Goal: Task Accomplishment & Management: Complete application form

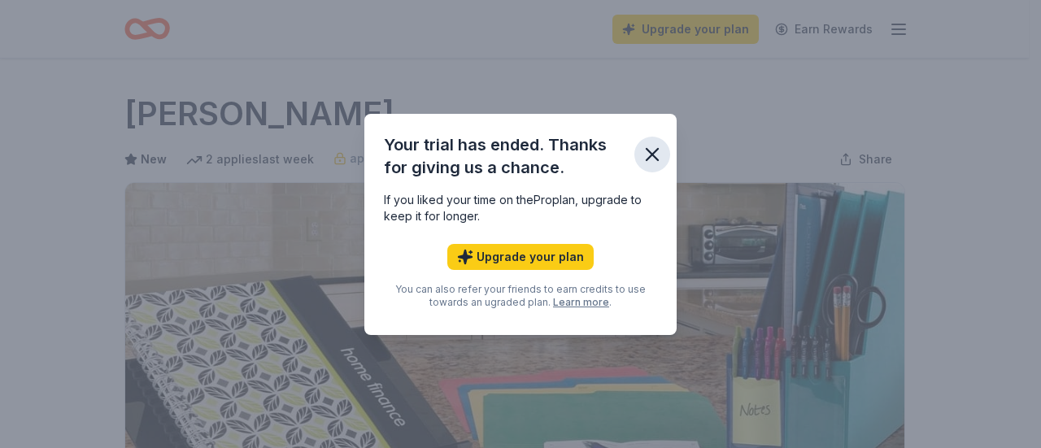
click at [650, 152] on icon "button" at bounding box center [651, 154] width 11 height 11
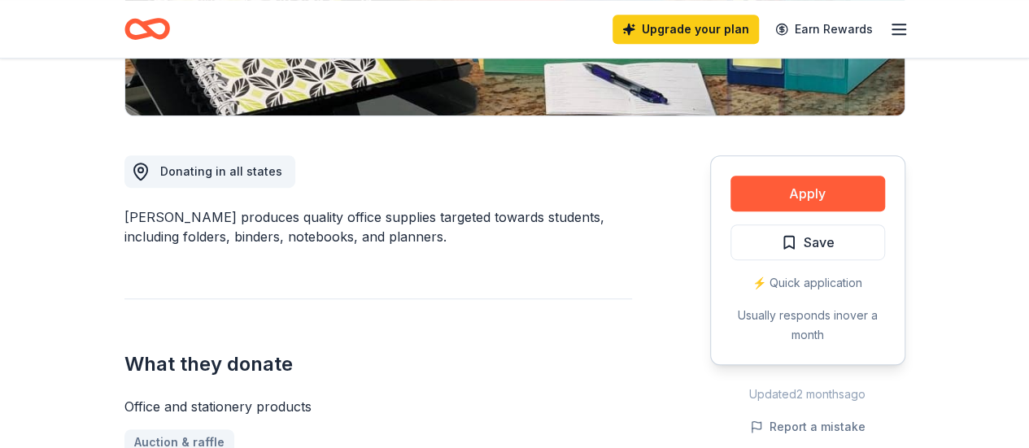
scroll to position [380, 0]
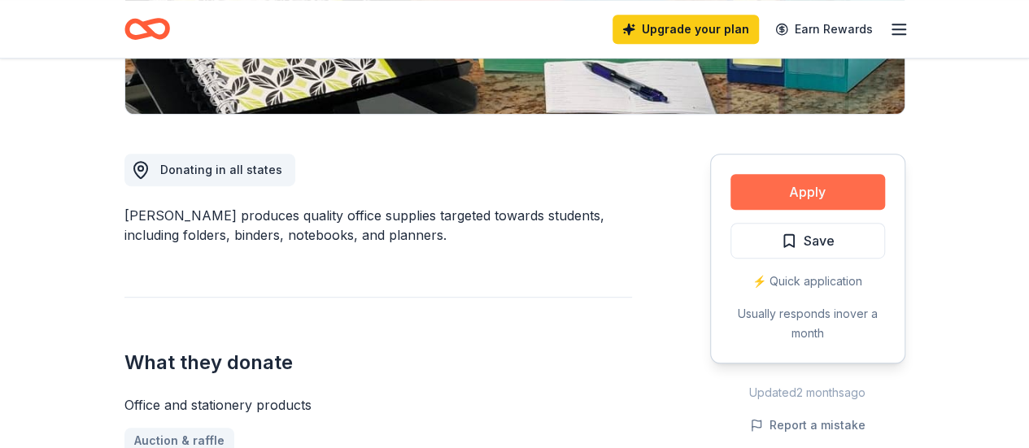
click at [767, 186] on button "Apply" at bounding box center [807, 192] width 154 height 36
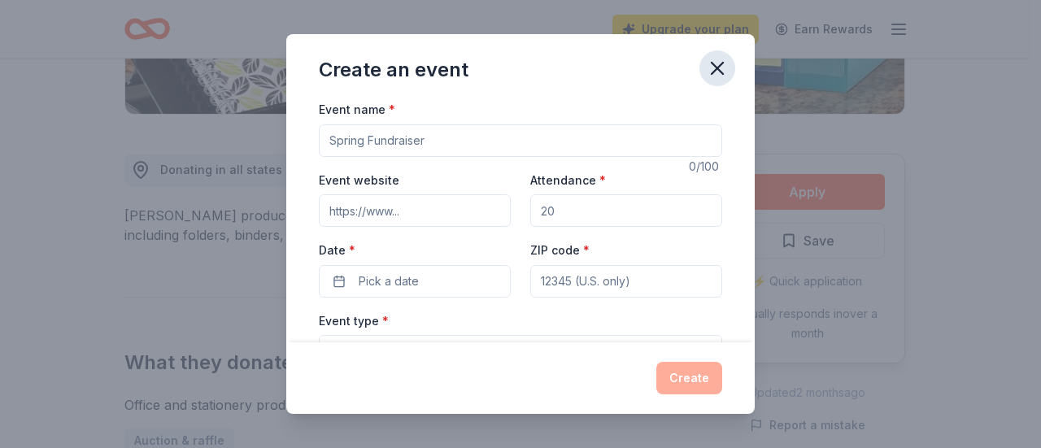
click at [715, 77] on icon "button" at bounding box center [717, 68] width 23 height 23
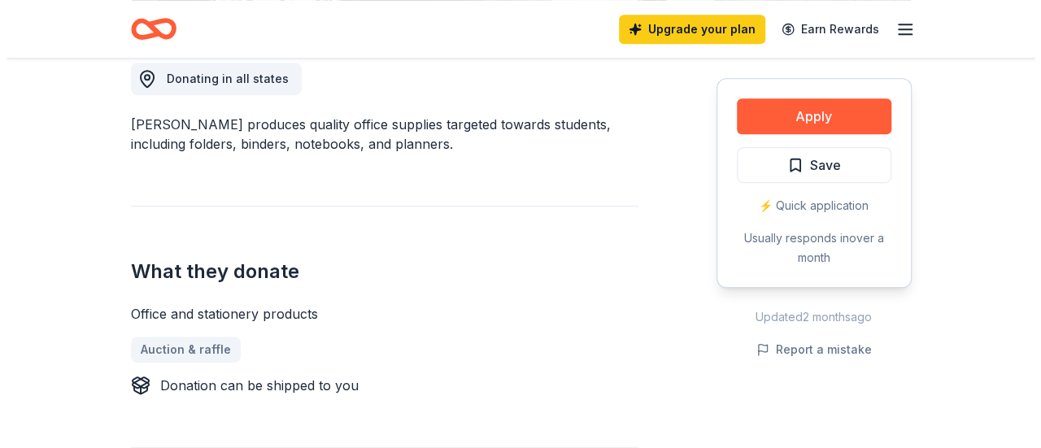
scroll to position [470, 0]
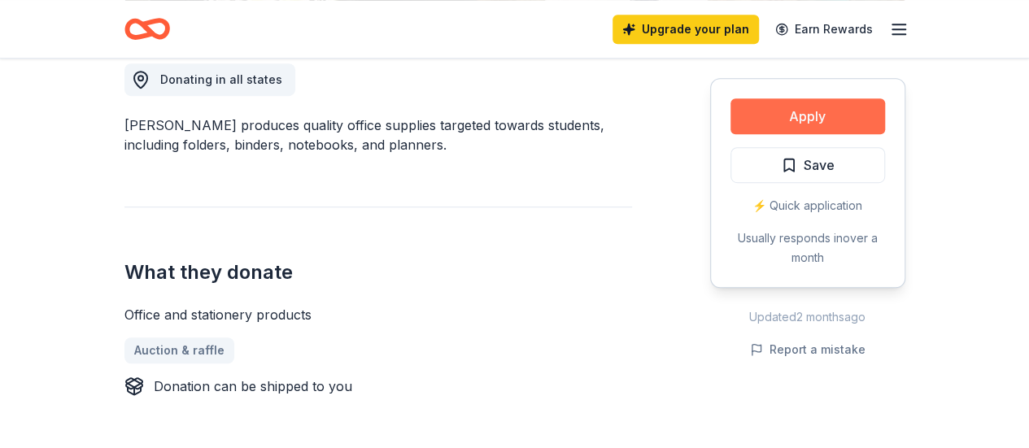
click at [803, 122] on button "Apply" at bounding box center [807, 116] width 154 height 36
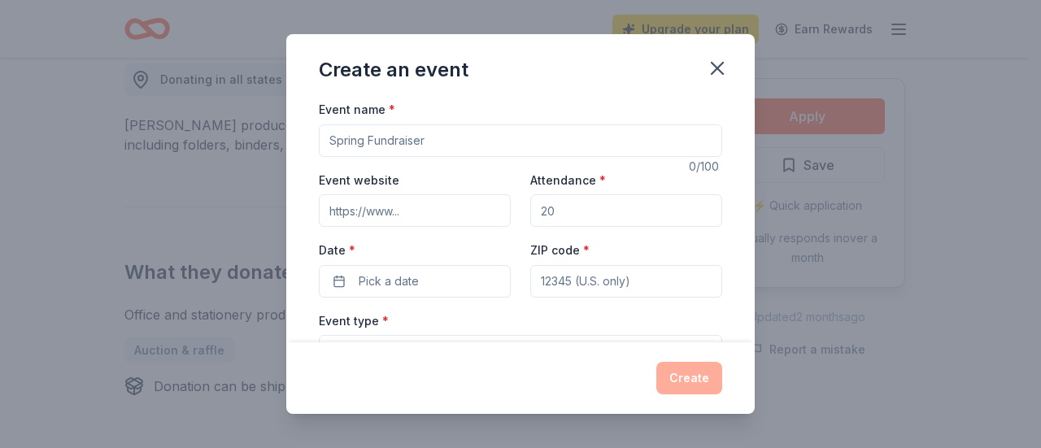
click at [574, 144] on input "Event name *" at bounding box center [520, 140] width 403 height 33
click at [574, 144] on input "TE" at bounding box center [520, 140] width 403 height 33
type input "Teacher needs"
drag, startPoint x: 566, startPoint y: 215, endPoint x: 499, endPoint y: 211, distance: 66.8
click at [499, 211] on div "Event website Attendance * Date * Pick a date ZIP code *" at bounding box center [520, 234] width 403 height 128
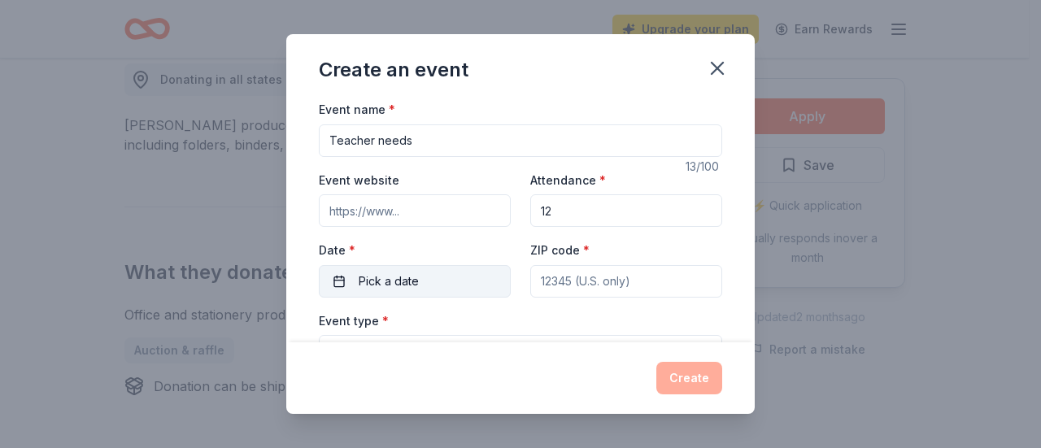
type input "12"
click at [437, 272] on button "Pick a date" at bounding box center [415, 281] width 192 height 33
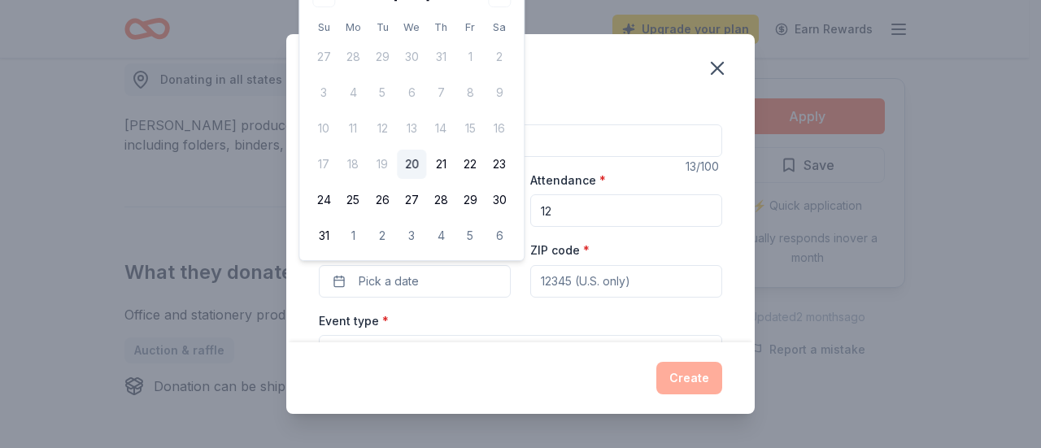
click at [233, 163] on div "Create an event Event name * Teacher needs 13 /100 Event website Attendance * 1…" at bounding box center [520, 224] width 1041 height 448
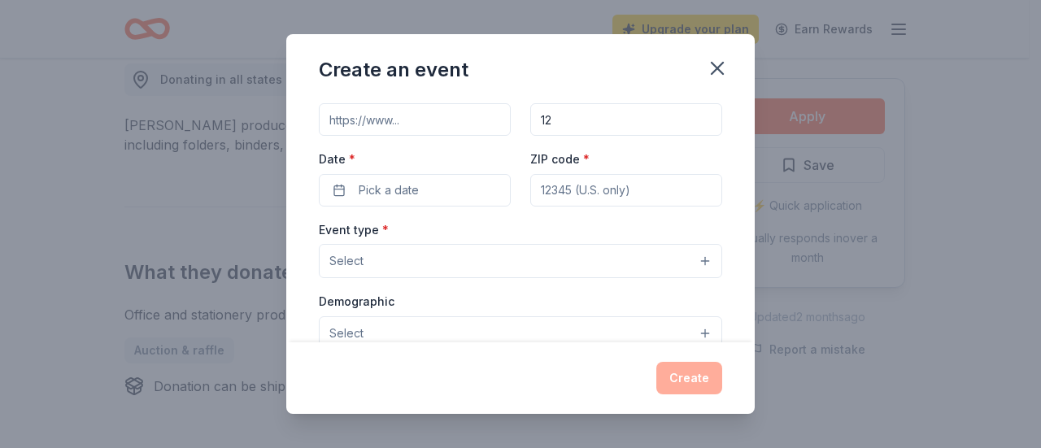
scroll to position [92, 0]
click at [441, 260] on button "Select" at bounding box center [520, 260] width 403 height 34
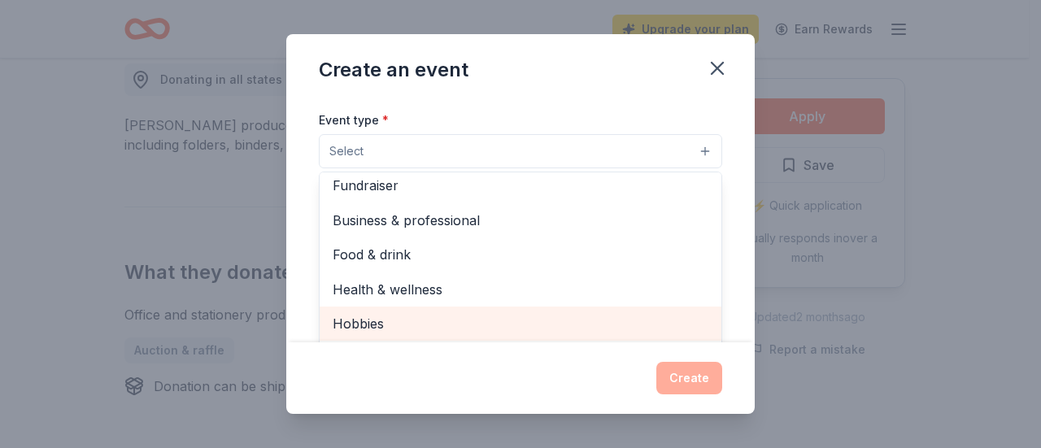
scroll to position [0, 0]
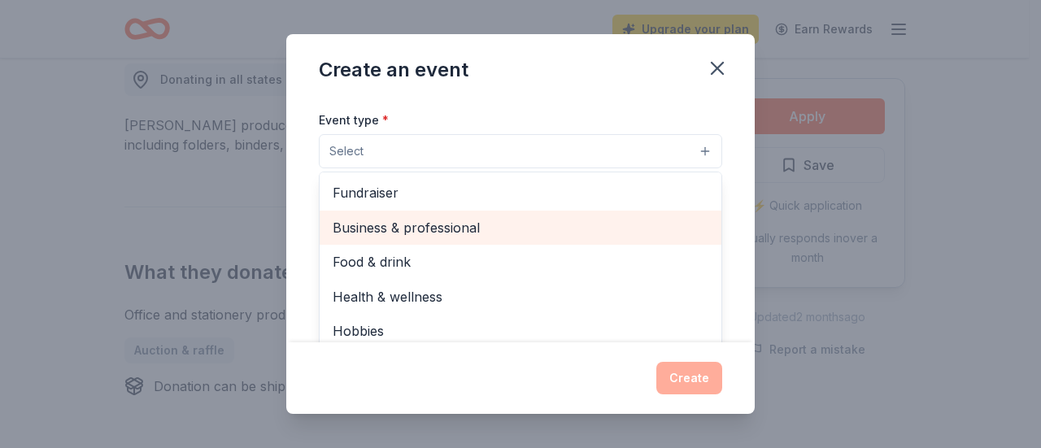
click at [432, 230] on span "Business & professional" at bounding box center [521, 227] width 376 height 21
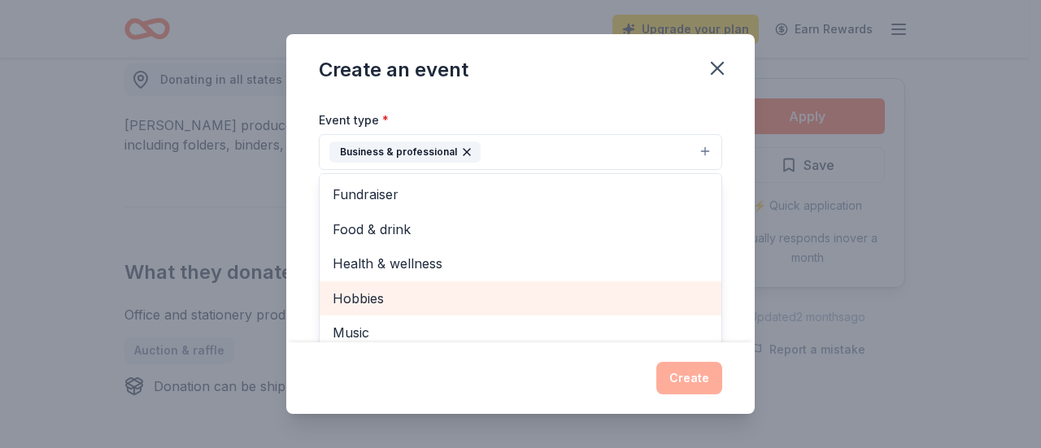
scroll to position [19, 0]
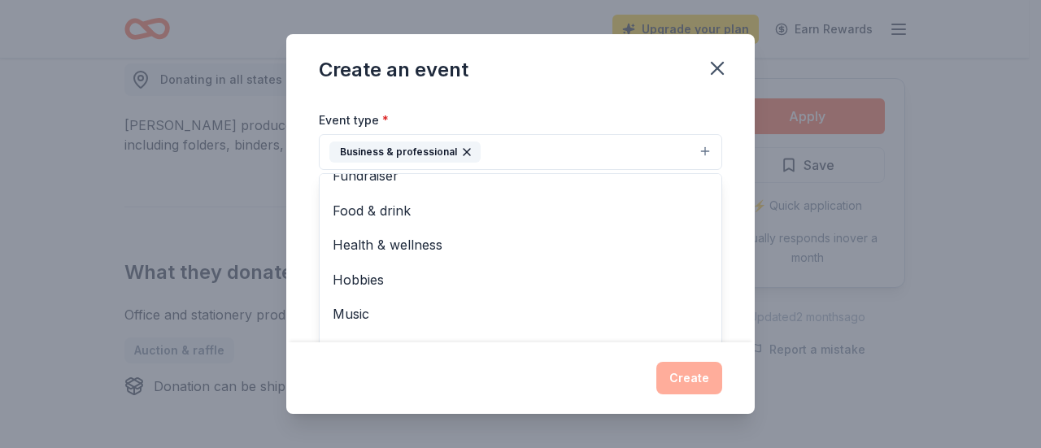
click at [686, 381] on div "Create an event Event name * Teacher needs 13 /100 Event website Attendance * 1…" at bounding box center [520, 224] width 468 height 380
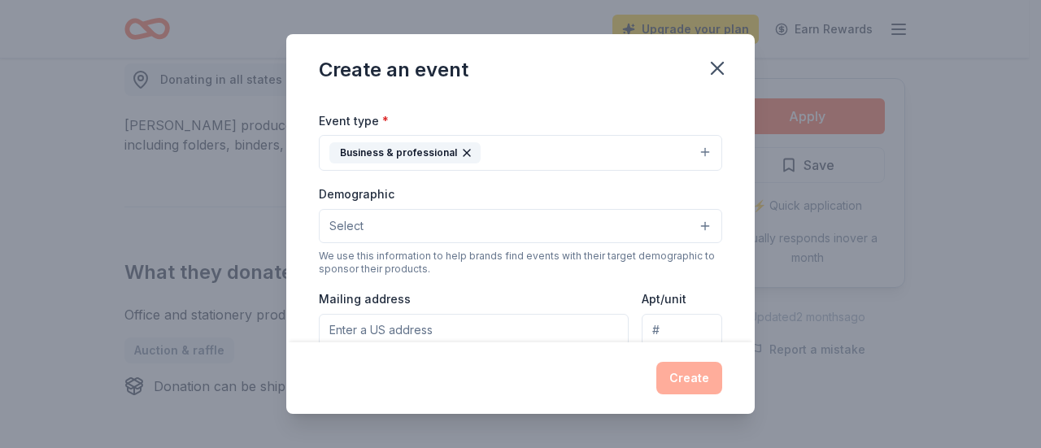
scroll to position [201, 0]
click at [637, 217] on button "Select" at bounding box center [520, 225] width 403 height 34
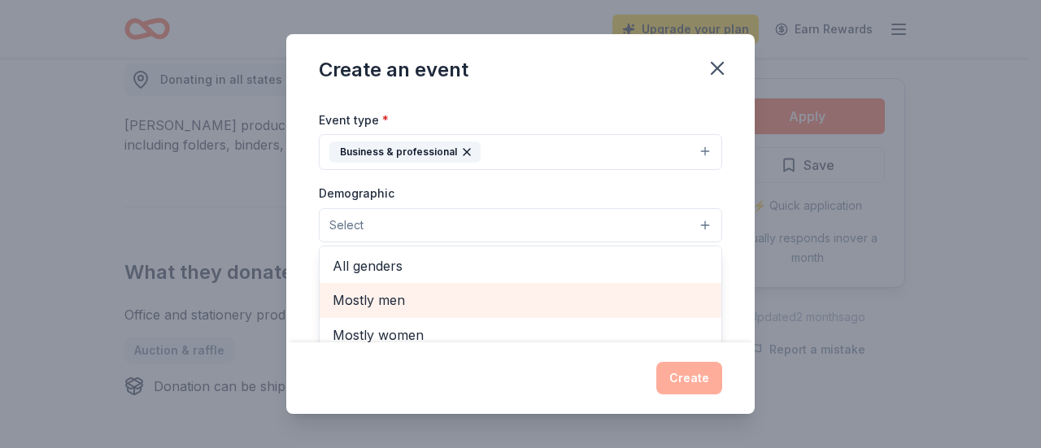
scroll to position [0, 0]
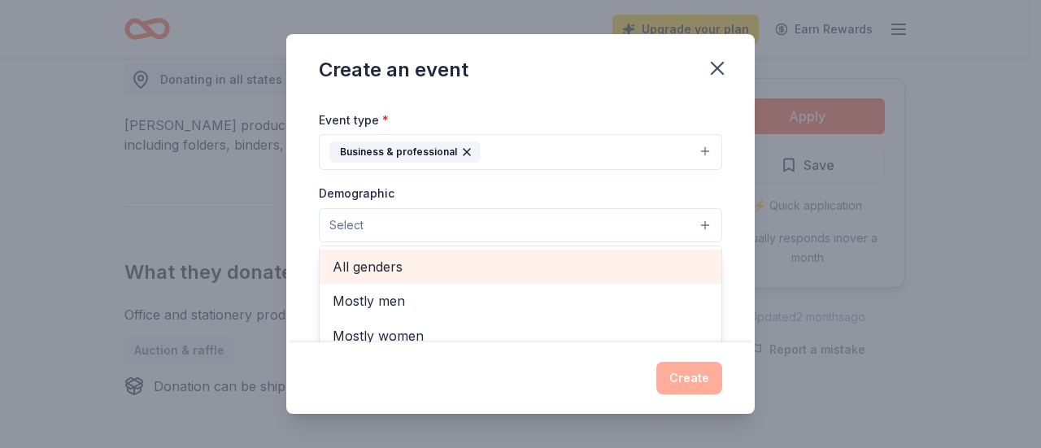
click at [569, 263] on span "All genders" at bounding box center [521, 266] width 376 height 21
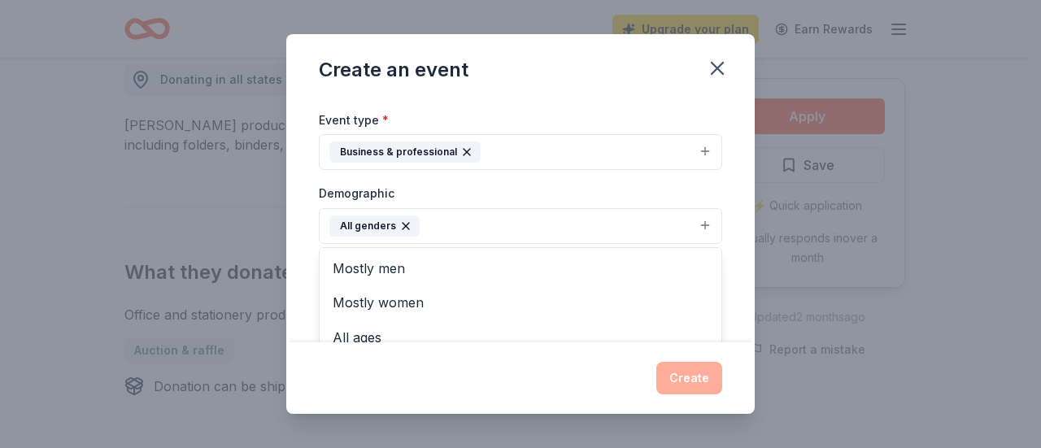
click at [720, 272] on div "Event name * Teacher needs 13 /100 Event website Attendance * 12 Date * Pick a …" at bounding box center [520, 220] width 468 height 243
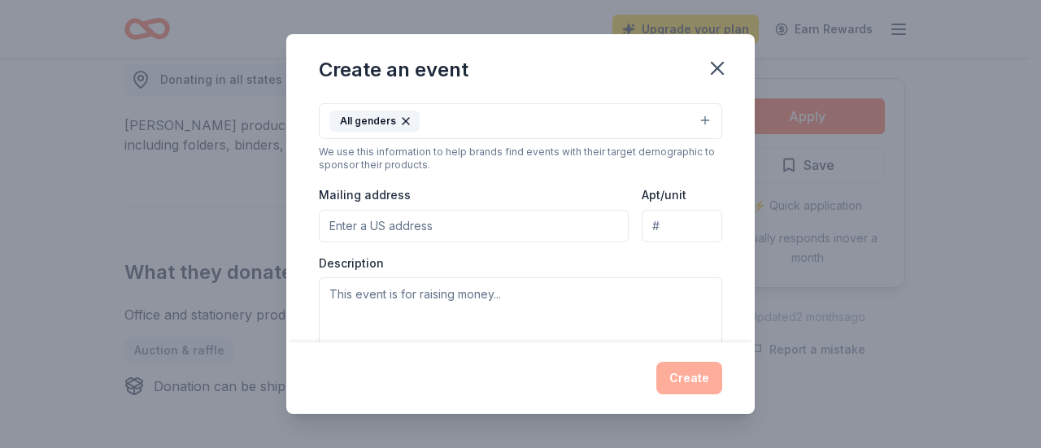
scroll to position [305, 0]
click at [515, 224] on input "Mailing address" at bounding box center [474, 227] width 310 height 33
type input "[STREET_ADDRESS][PERSON_NAME]"
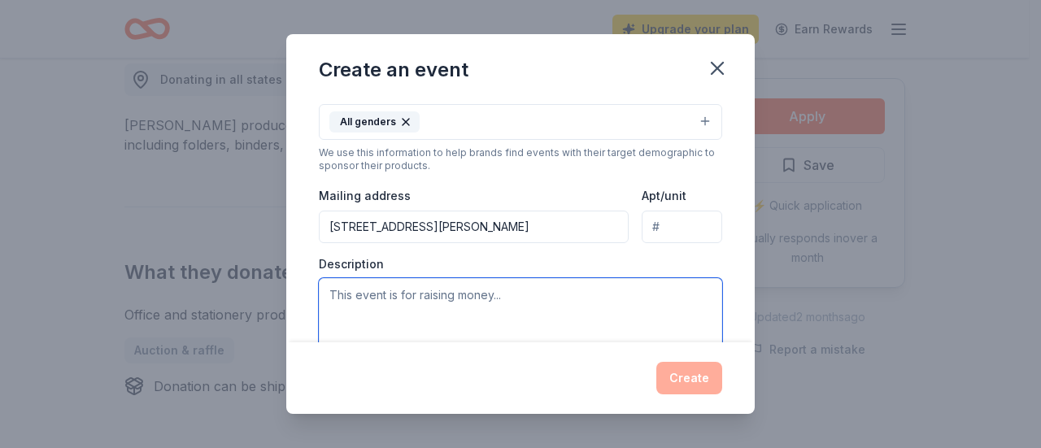
click at [480, 294] on textarea at bounding box center [520, 314] width 403 height 73
click at [455, 292] on textarea "We are a school system that does not receive" at bounding box center [520, 314] width 403 height 73
click at [551, 290] on textarea "We are a school that does not receive" at bounding box center [520, 314] width 403 height 73
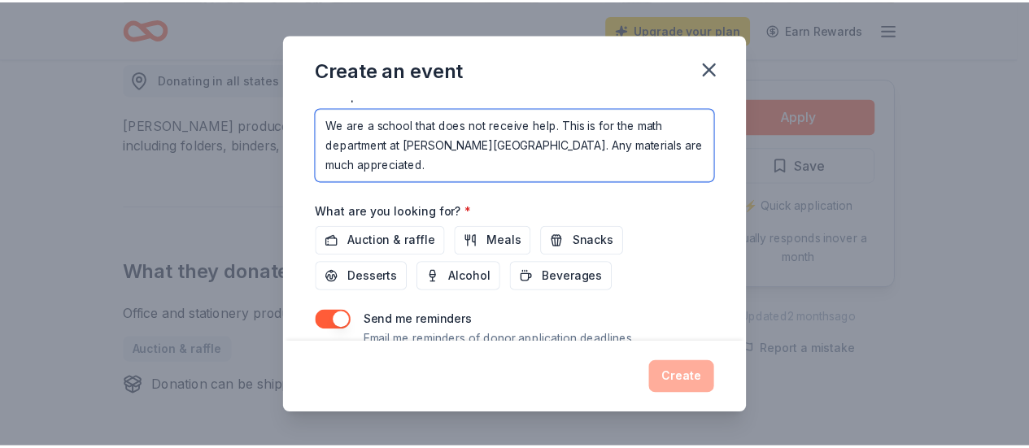
scroll to position [215, 0]
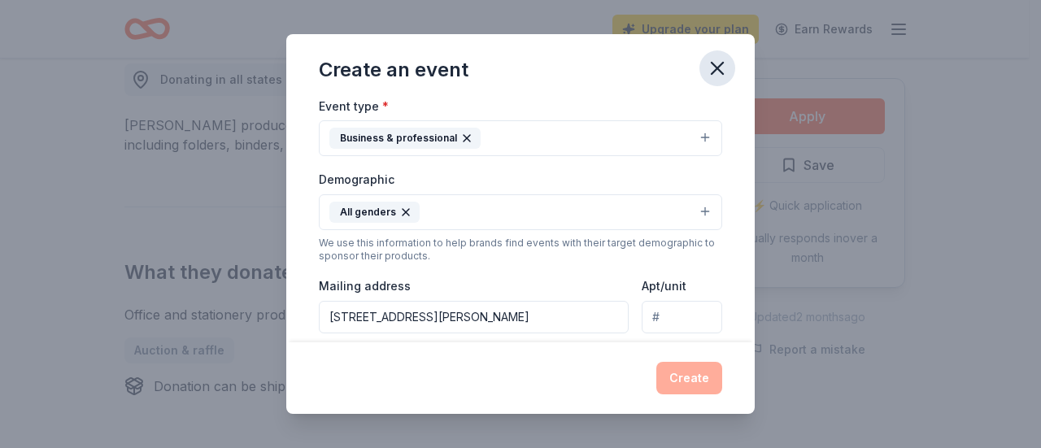
type textarea "We are a school that does not receive help. This is for the math department at …"
click at [717, 68] on icon "button" at bounding box center [716, 68] width 11 height 11
click at [715, 69] on icon "button" at bounding box center [716, 68] width 11 height 11
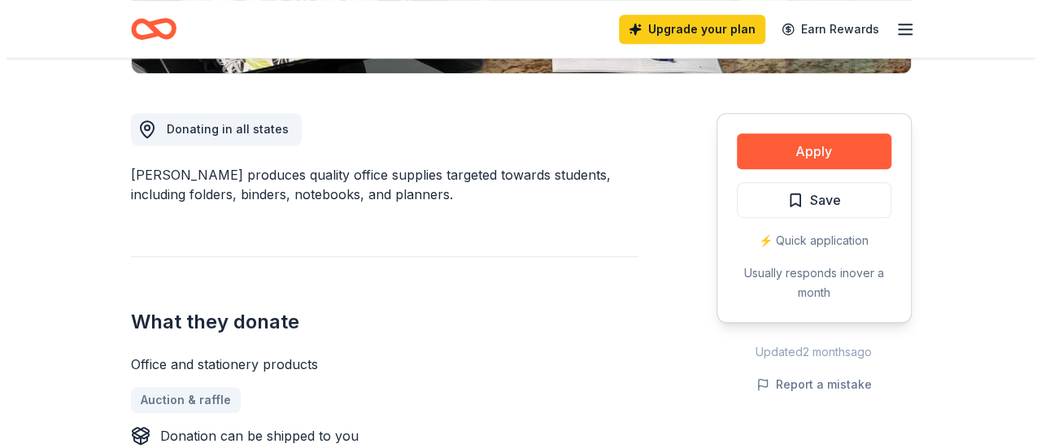
scroll to position [424, 0]
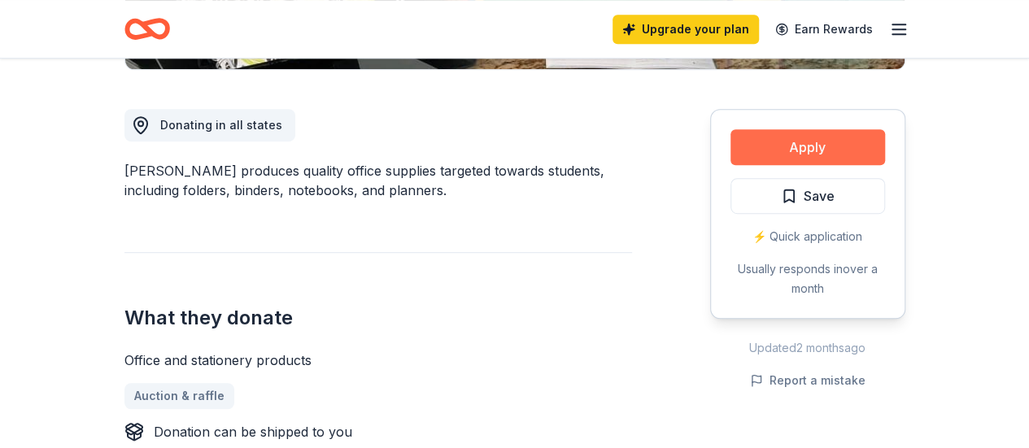
click at [804, 154] on button "Apply" at bounding box center [807, 147] width 154 height 36
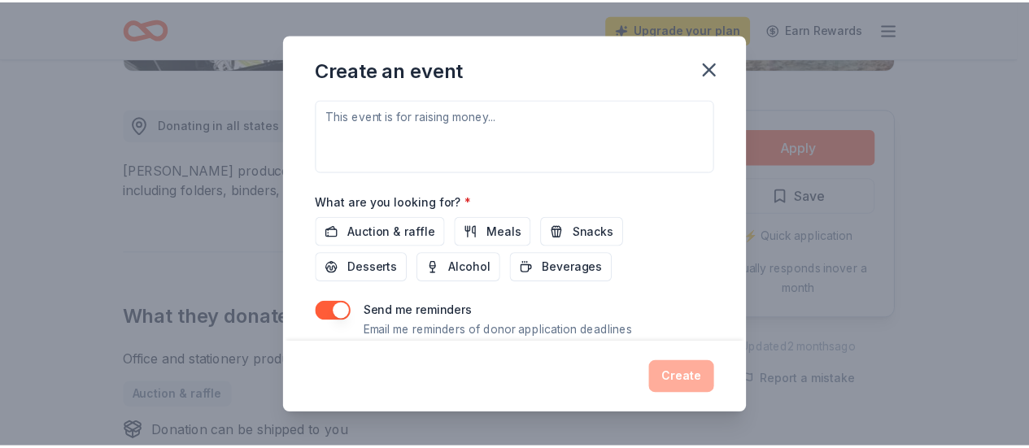
scroll to position [480, 0]
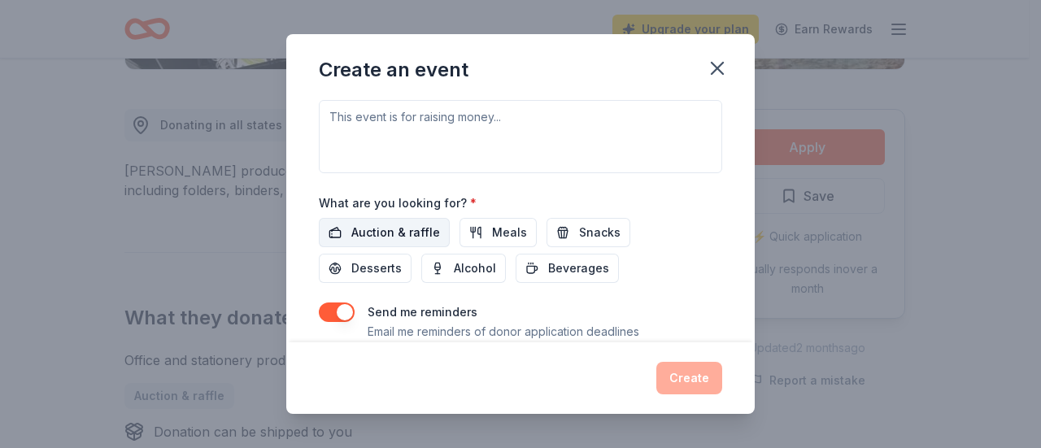
click at [411, 223] on span "Auction & raffle" at bounding box center [395, 233] width 89 height 20
click at [715, 65] on icon "button" at bounding box center [716, 68] width 11 height 11
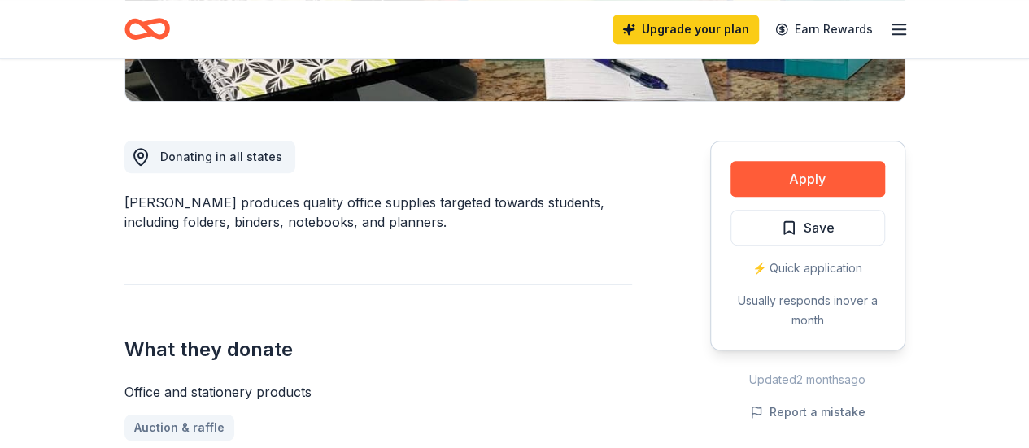
scroll to position [389, 0]
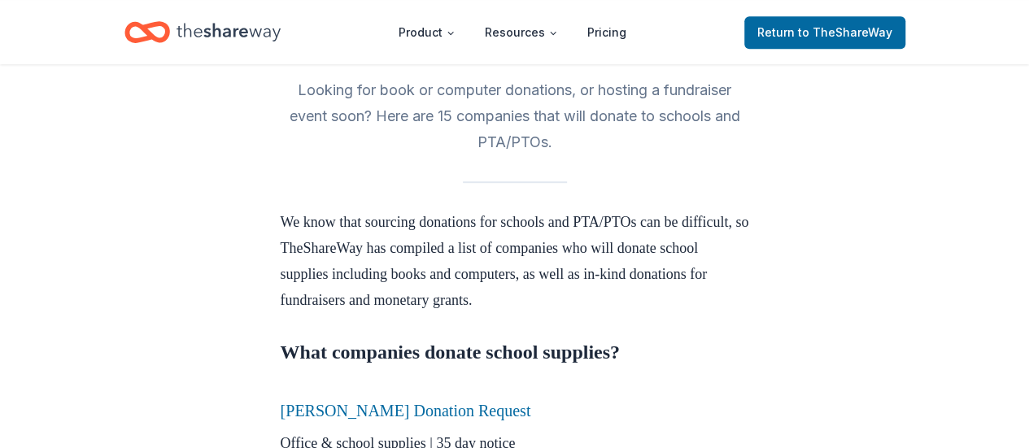
scroll to position [408, 0]
